Goal: Task Accomplishment & Management: Manage account settings

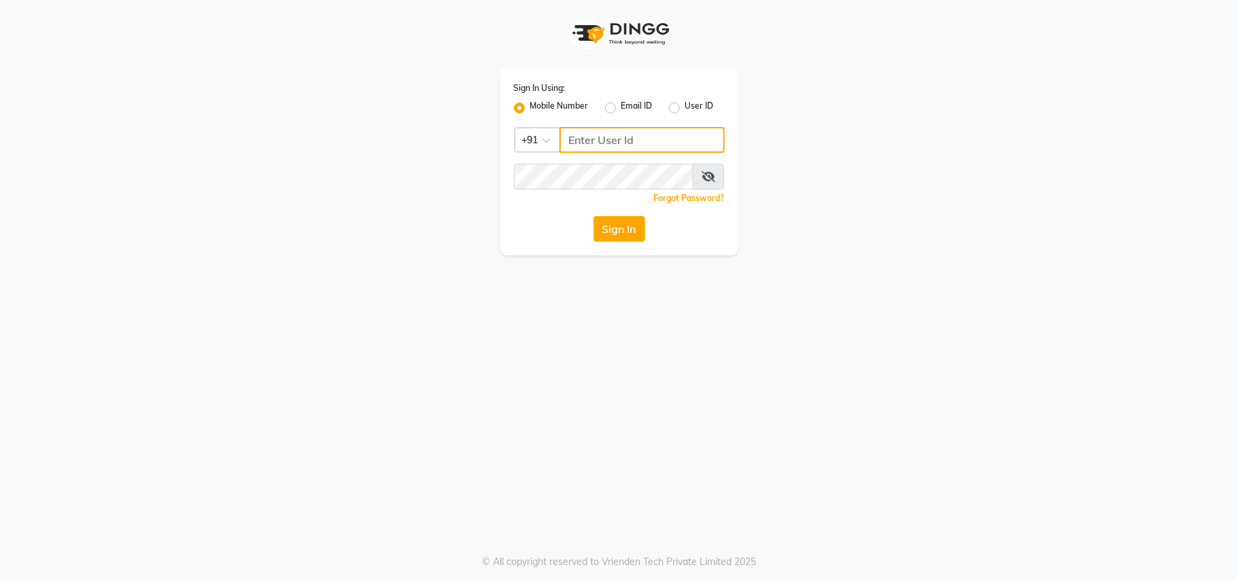
type input "8447146829"
click at [685, 107] on label "User ID" at bounding box center [699, 108] width 29 height 16
click at [685, 107] on input "User ID" at bounding box center [689, 104] width 9 height 9
radio input "true"
radio input "false"
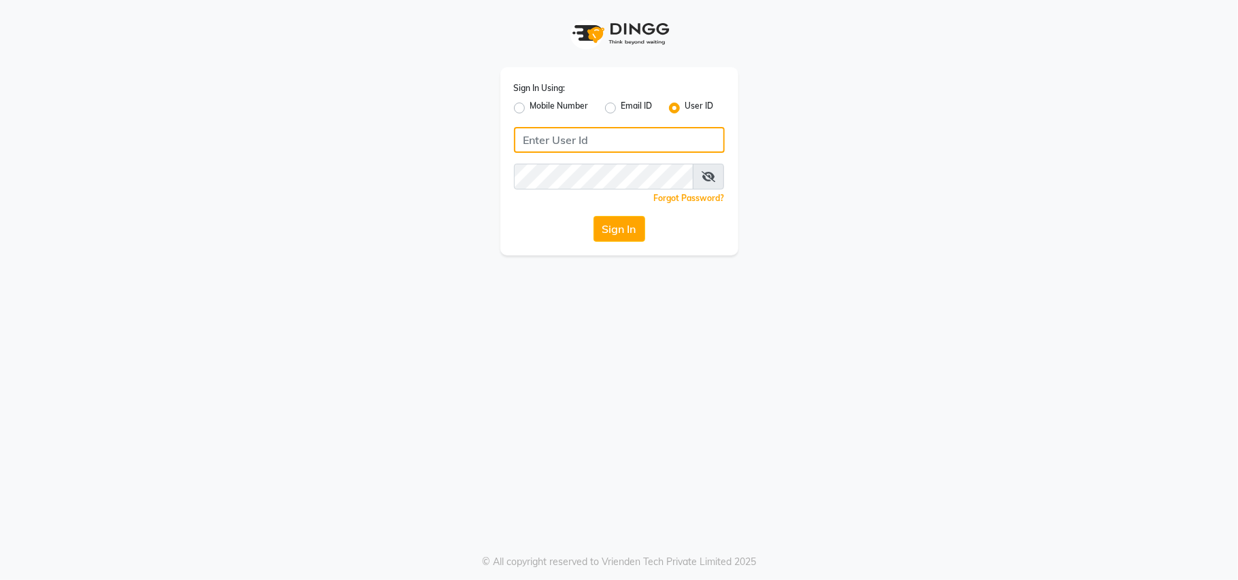
click at [575, 139] on input "Username" at bounding box center [619, 140] width 211 height 26
click at [555, 139] on input "brard&brows" at bounding box center [619, 140] width 211 height 26
drag, startPoint x: 767, startPoint y: 373, endPoint x: 754, endPoint y: 372, distance: 13.6
click at [765, 373] on div "Sign In Using: Mobile Number Email ID User ID brard&thebrows Remember me Forgot…" at bounding box center [619, 290] width 1238 height 580
click at [620, 229] on button "Sign In" at bounding box center [619, 229] width 52 height 26
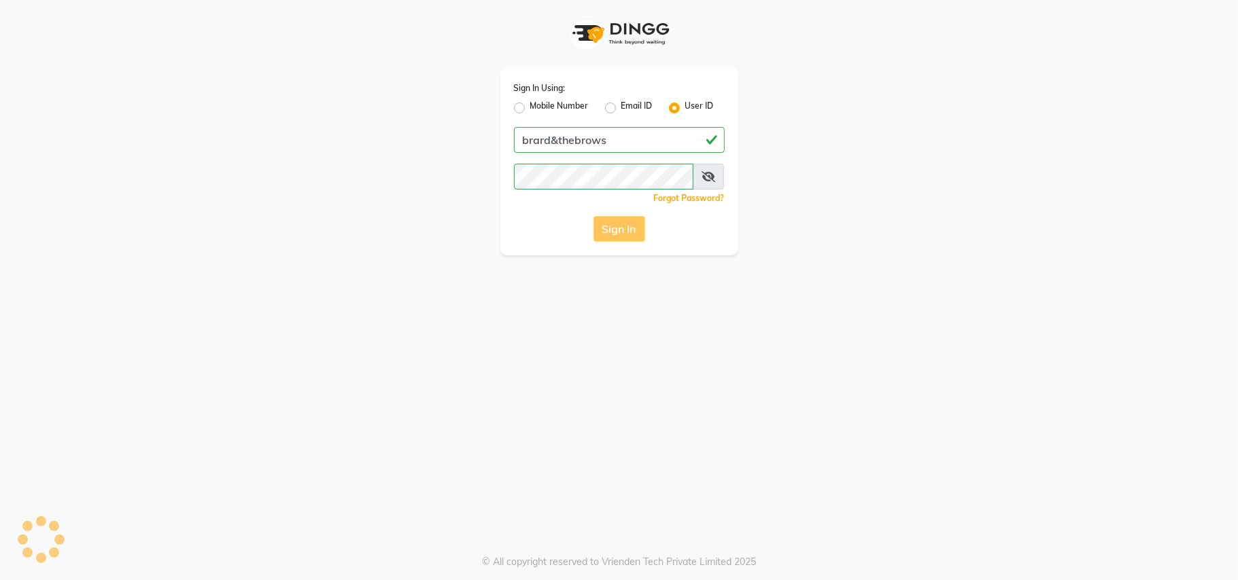
click at [620, 228] on div "Sign In" at bounding box center [619, 229] width 211 height 26
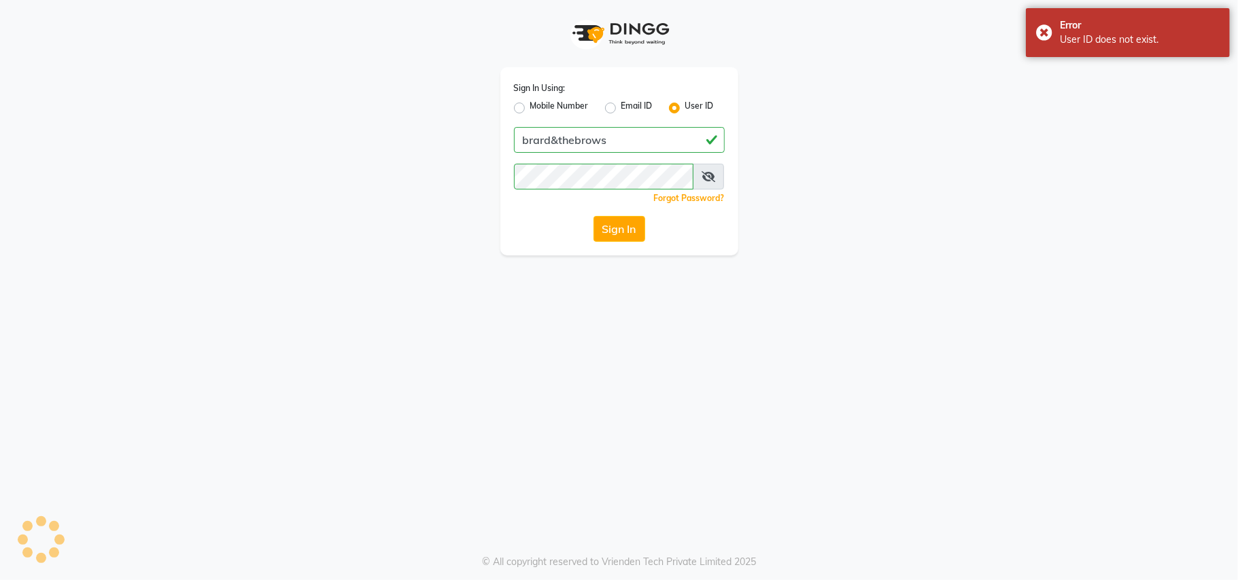
click at [706, 171] on icon at bounding box center [708, 176] width 14 height 11
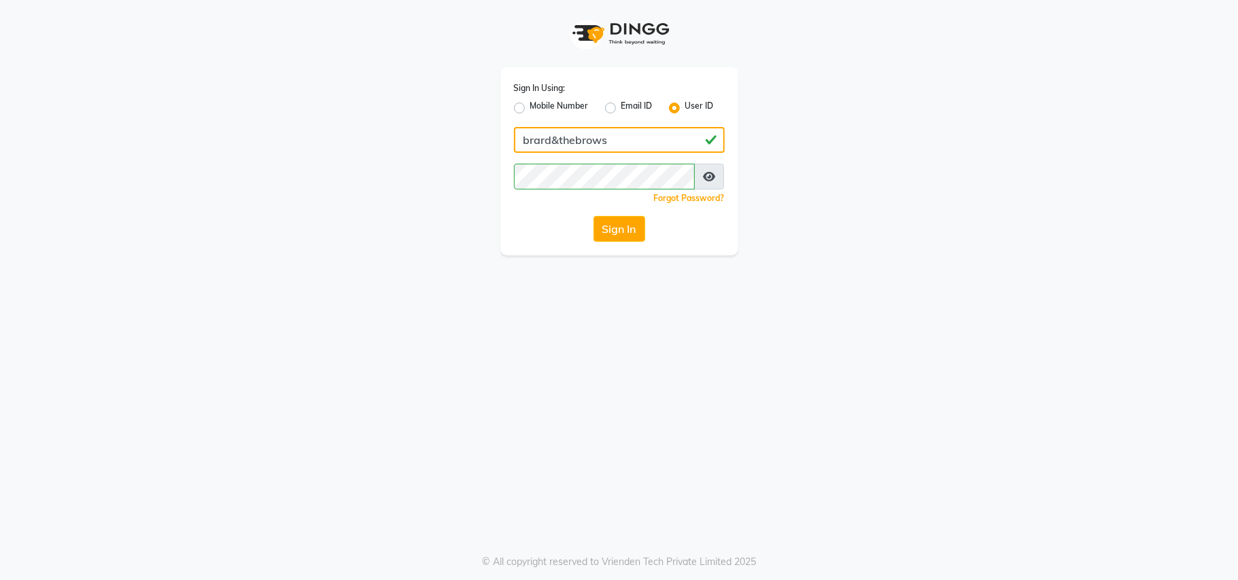
click at [532, 139] on input "brard&thebrows" at bounding box center [619, 140] width 211 height 26
click at [548, 140] on input "beaard&thebrows" at bounding box center [619, 140] width 211 height 26
type input "beard&thebrows"
click at [628, 226] on button "Sign In" at bounding box center [619, 229] width 52 height 26
